Goal: Contribute content

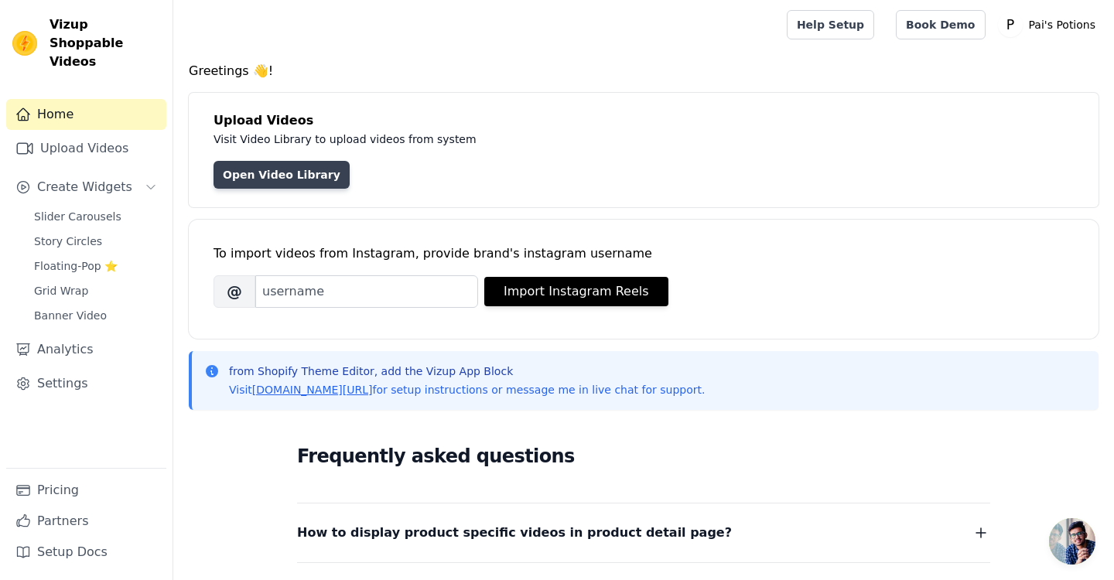
click at [292, 179] on link "Open Video Library" at bounding box center [282, 175] width 136 height 28
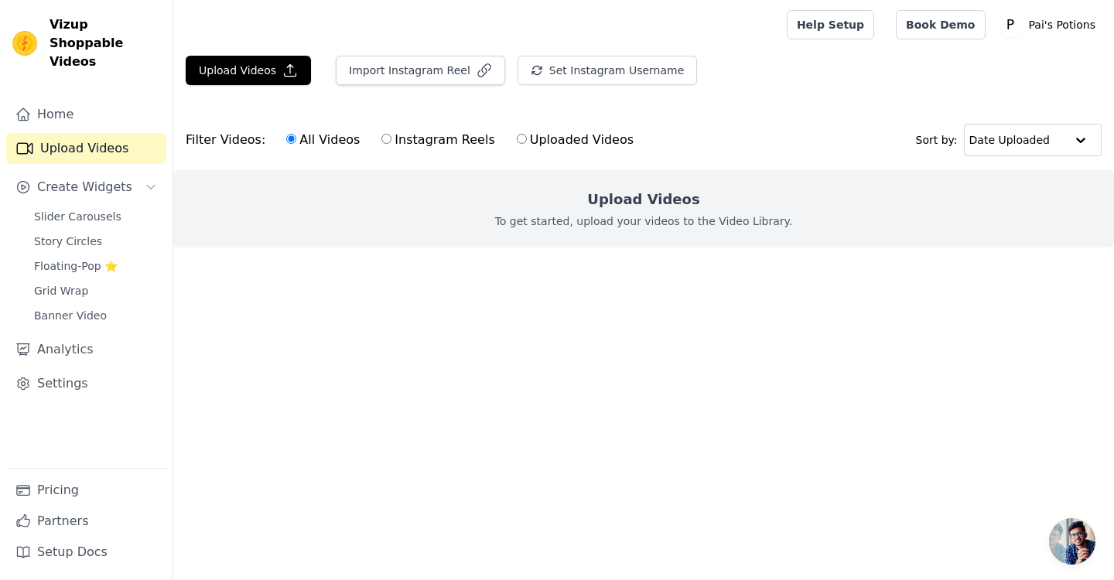
click at [580, 218] on p "To get started, upload your videos to the Video Library." at bounding box center [644, 221] width 298 height 15
click at [258, 67] on button "Upload Videos" at bounding box center [248, 70] width 125 height 29
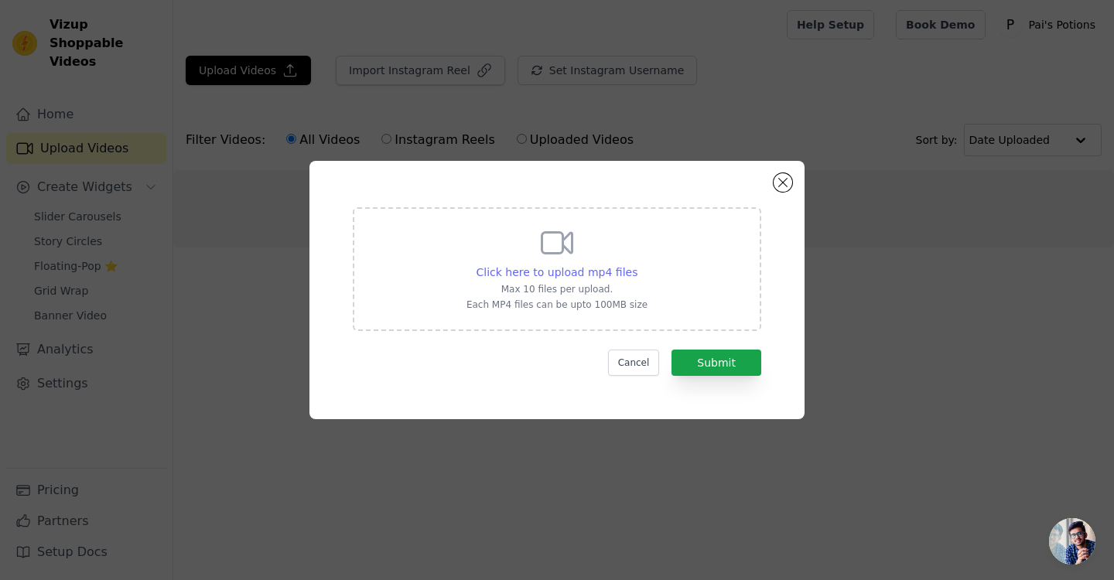
click at [569, 267] on span "Click here to upload mp4 files" at bounding box center [558, 272] width 162 height 12
click at [637, 265] on input "Click here to upload mp4 files Max 10 files per upload. Each MP4 files can be u…" at bounding box center [637, 264] width 1 height 1
type input "C:\fakepath\copy_F44A80DA-872B-46E0-8566-E8C8914D4E15 2.mov"
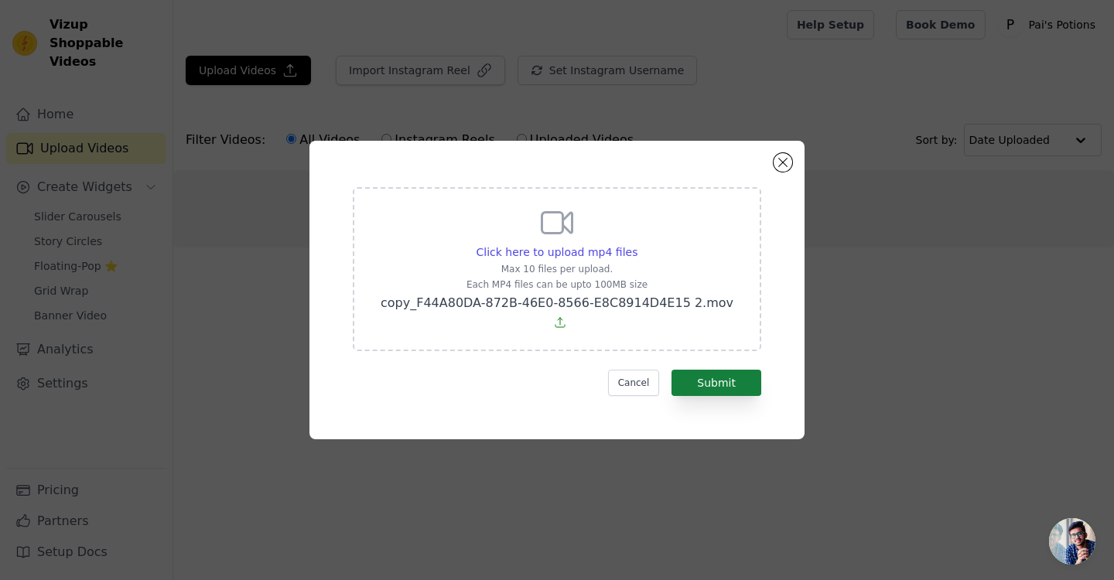
click at [742, 374] on button "Submit" at bounding box center [717, 383] width 90 height 26
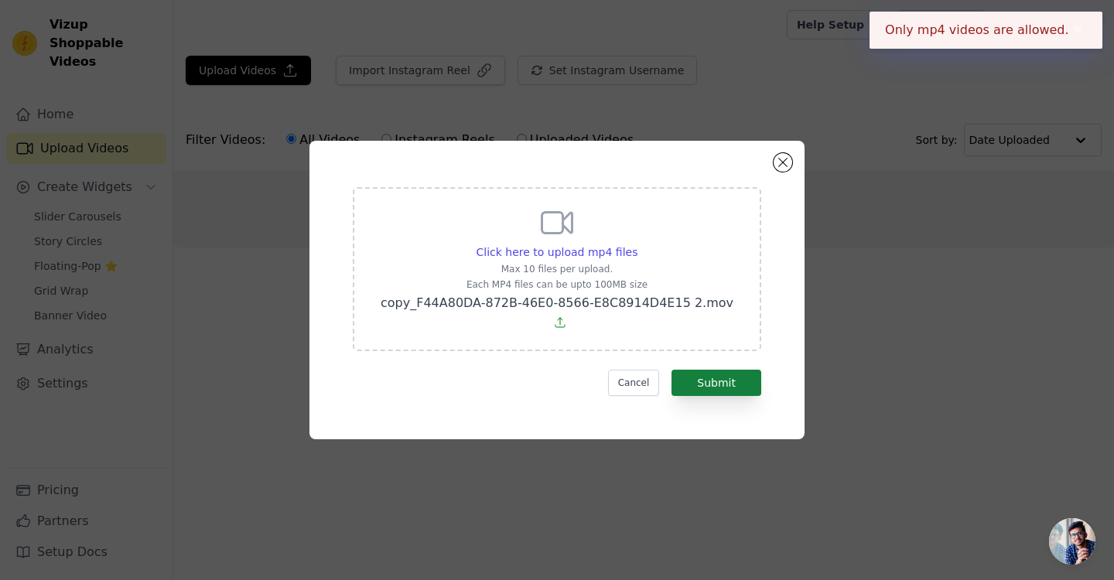
click at [742, 374] on button "Submit" at bounding box center [717, 383] width 90 height 26
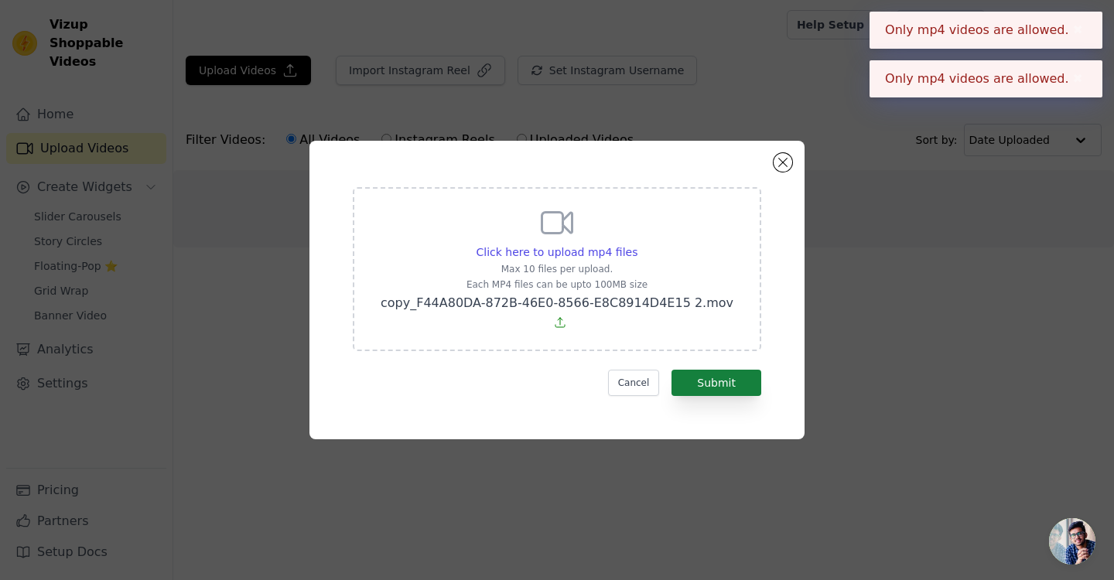
click at [742, 374] on button "Submit" at bounding box center [717, 383] width 90 height 26
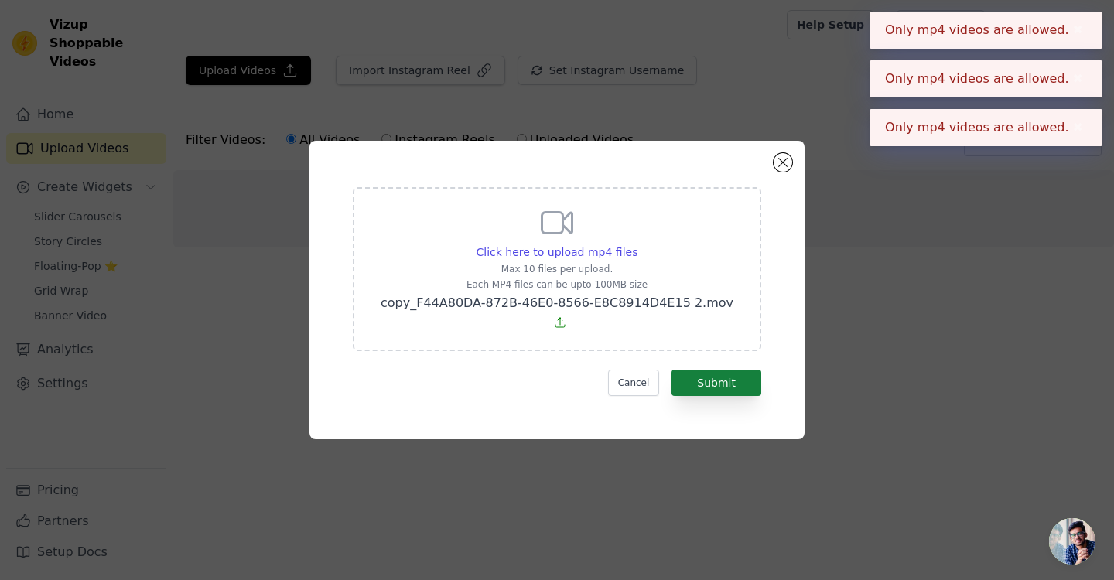
click at [742, 374] on button "Submit" at bounding box center [717, 383] width 90 height 26
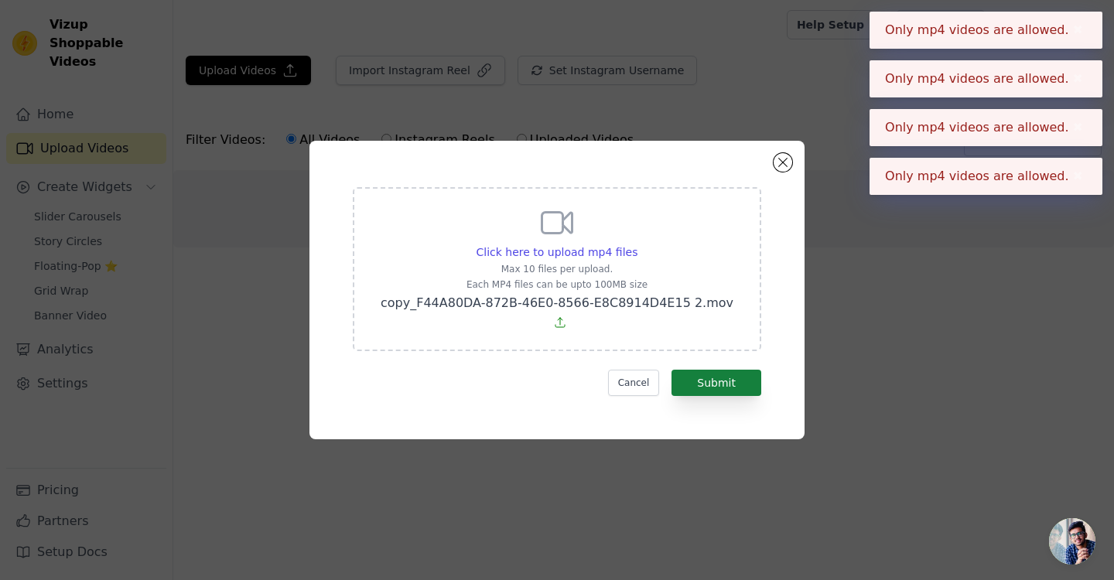
click at [742, 374] on button "Submit" at bounding box center [717, 383] width 90 height 26
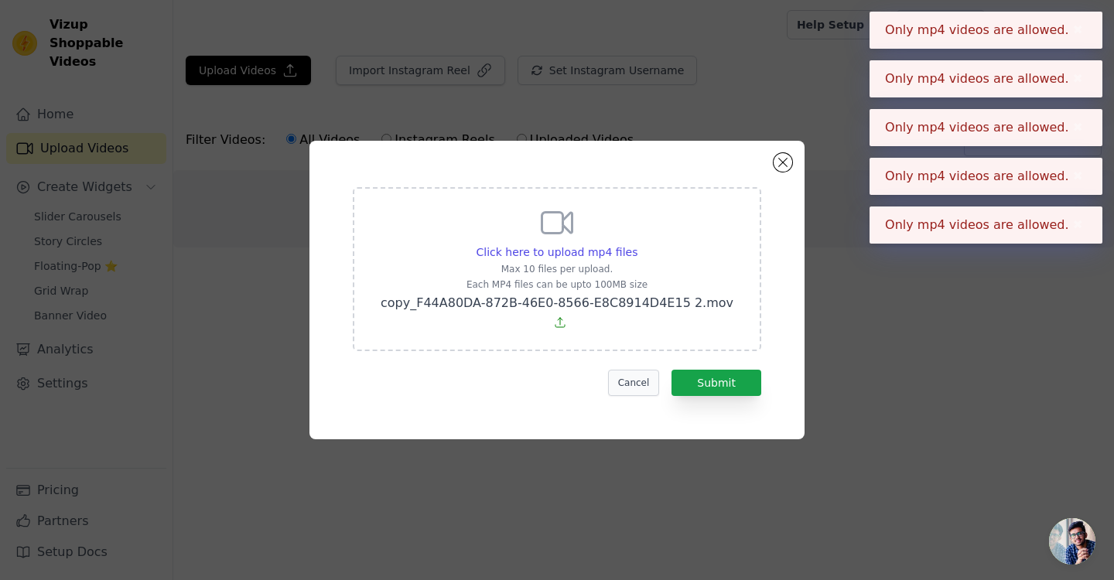
click at [619, 380] on button "Cancel" at bounding box center [634, 383] width 52 height 26
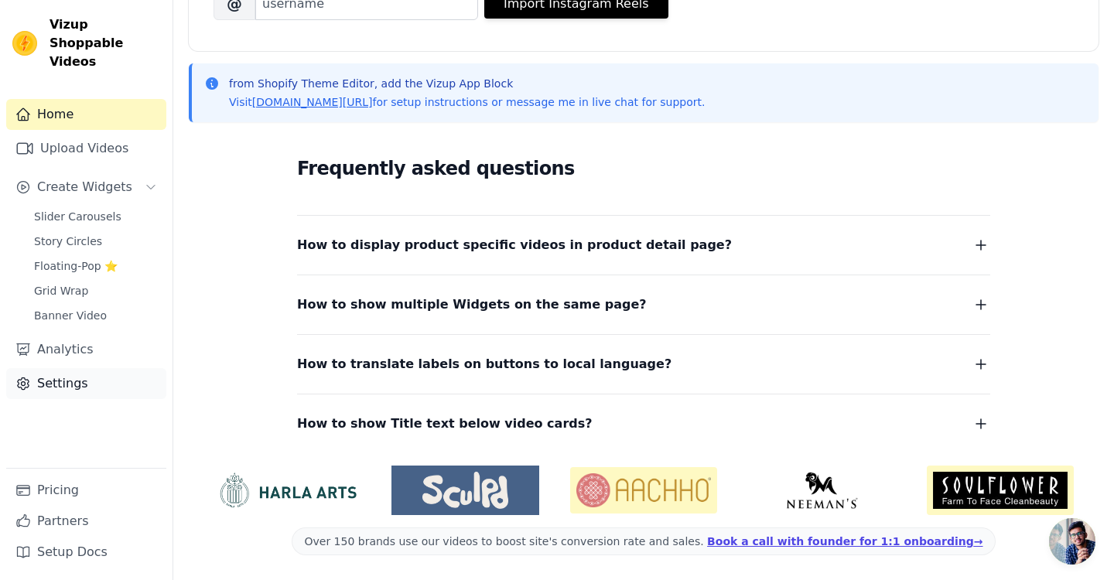
scroll to position [288, 0]
click at [19, 376] on link "Settings" at bounding box center [86, 383] width 160 height 31
